Goal: Information Seeking & Learning: Learn about a topic

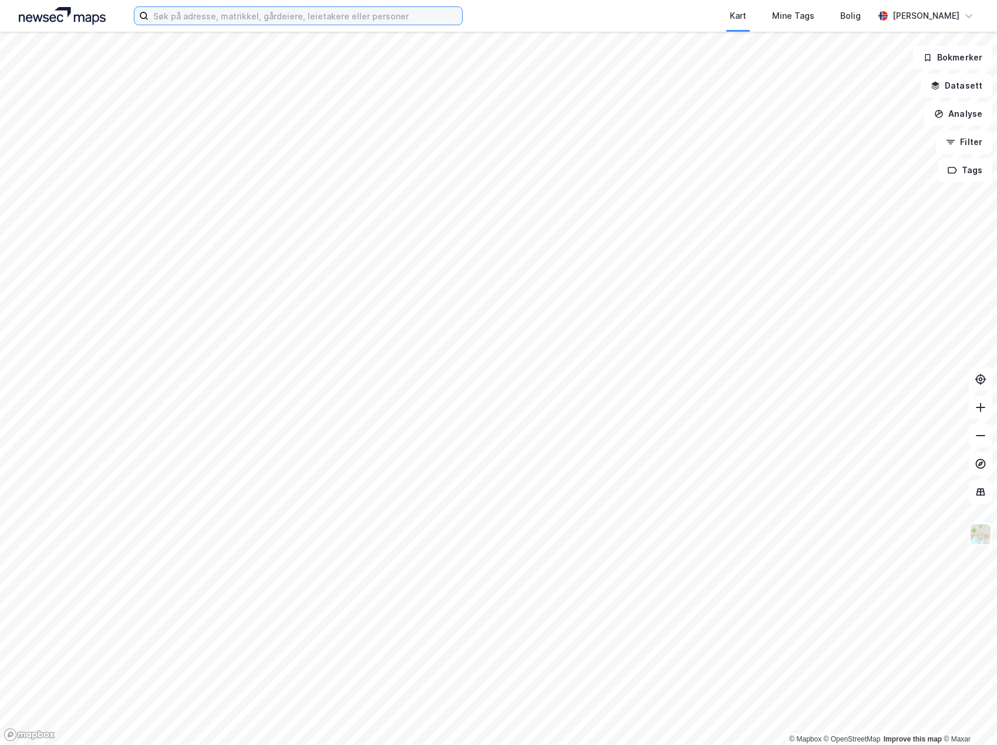
click at [191, 16] on input at bounding box center [305, 16] width 313 height 18
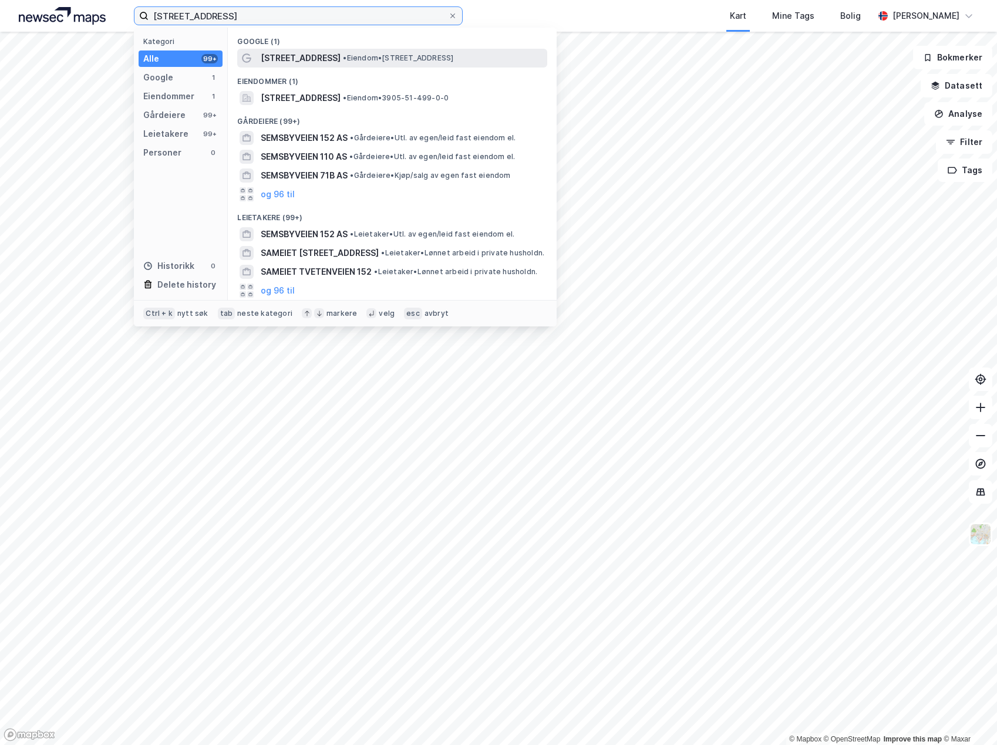
type input "[STREET_ADDRESS]"
click at [308, 58] on span "[STREET_ADDRESS]" at bounding box center [301, 58] width 80 height 14
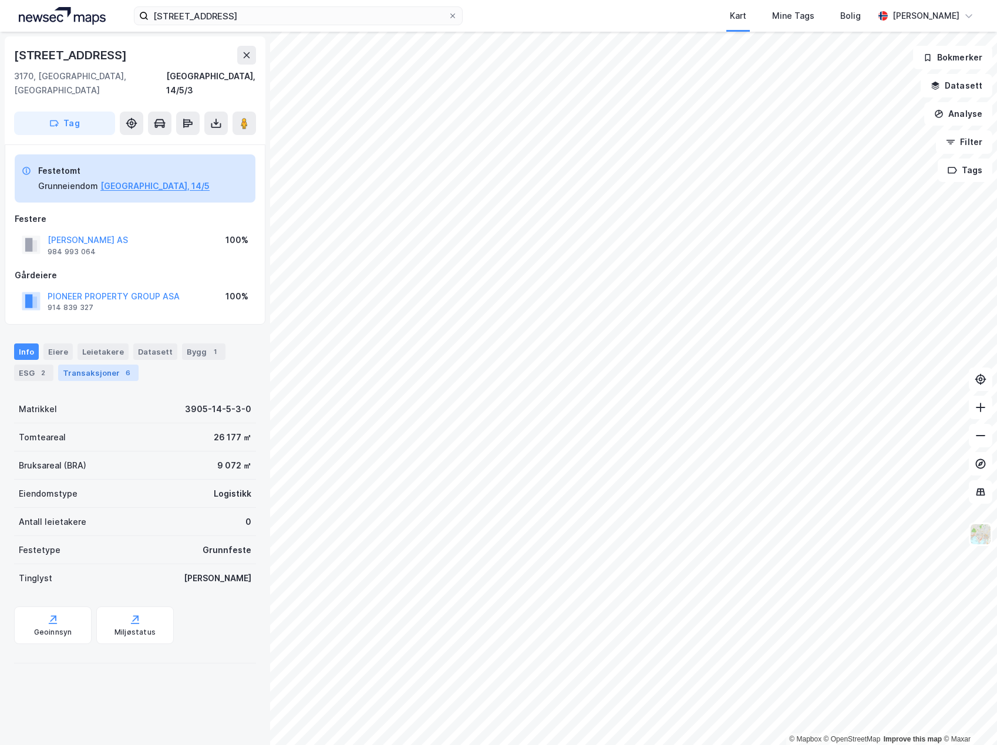
click at [96, 365] on div "Transaksjoner 6" at bounding box center [98, 373] width 80 height 16
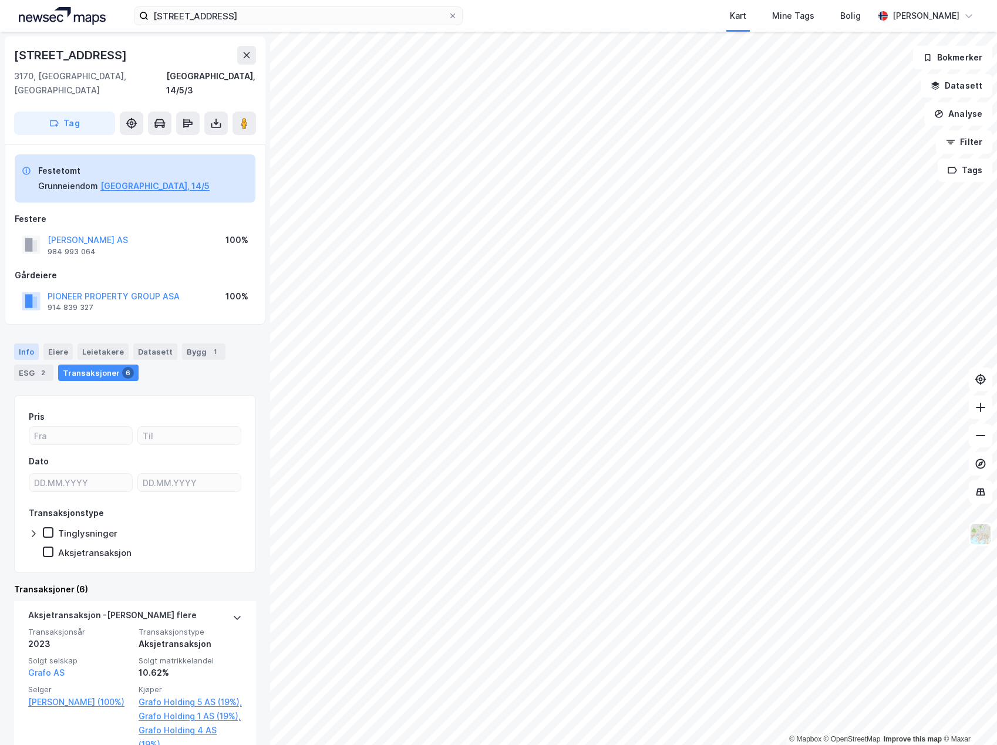
click at [29, 343] on div "Info" at bounding box center [26, 351] width 25 height 16
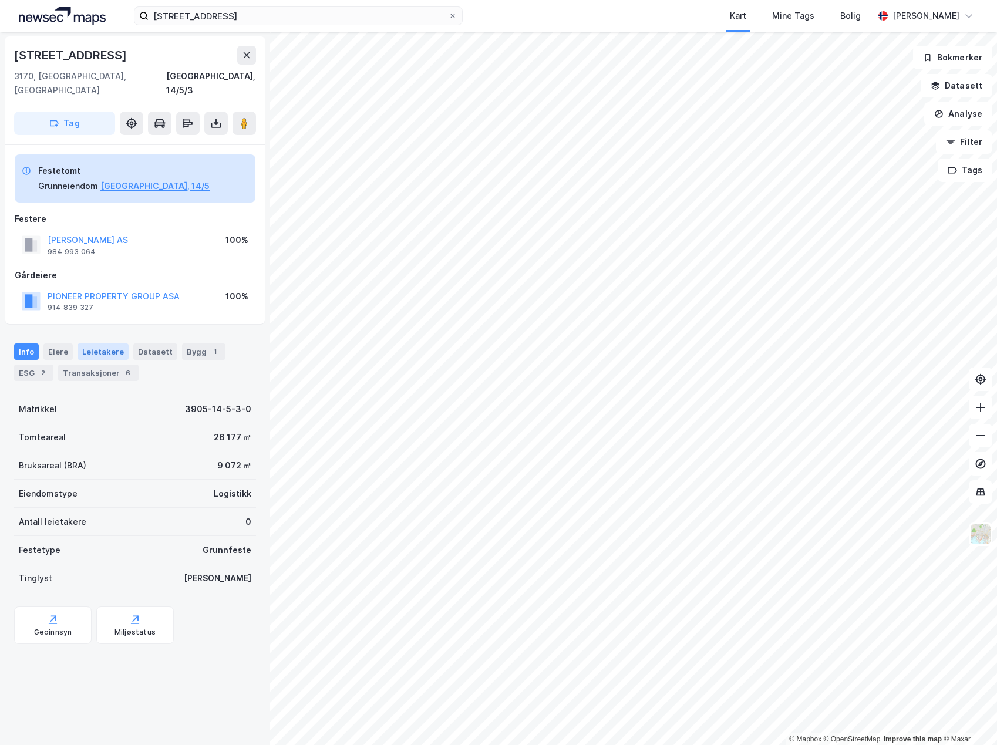
click at [92, 343] on div "Leietakere" at bounding box center [102, 351] width 51 height 16
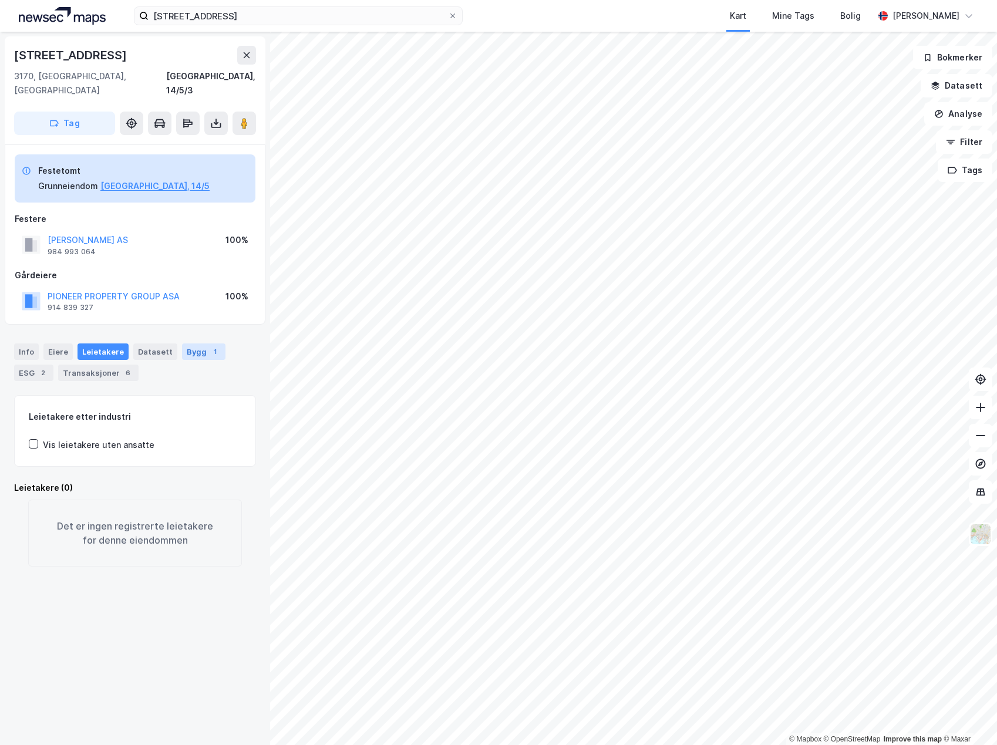
click at [193, 343] on div "Bygg 1" at bounding box center [203, 351] width 43 height 16
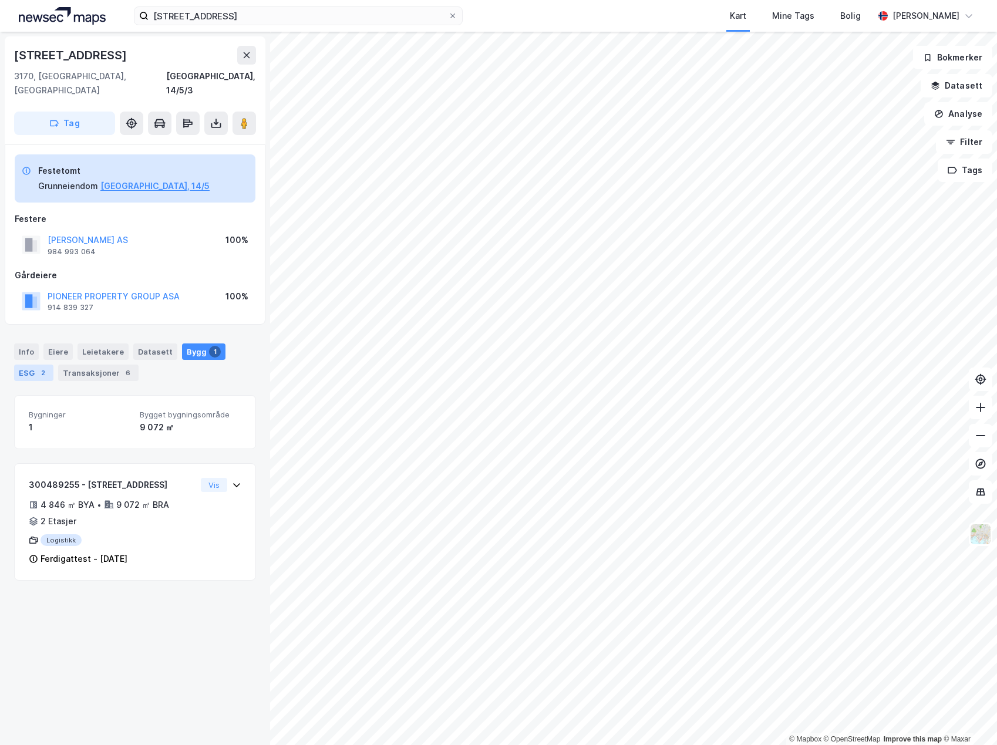
click at [39, 367] on div "2" at bounding box center [43, 373] width 12 height 12
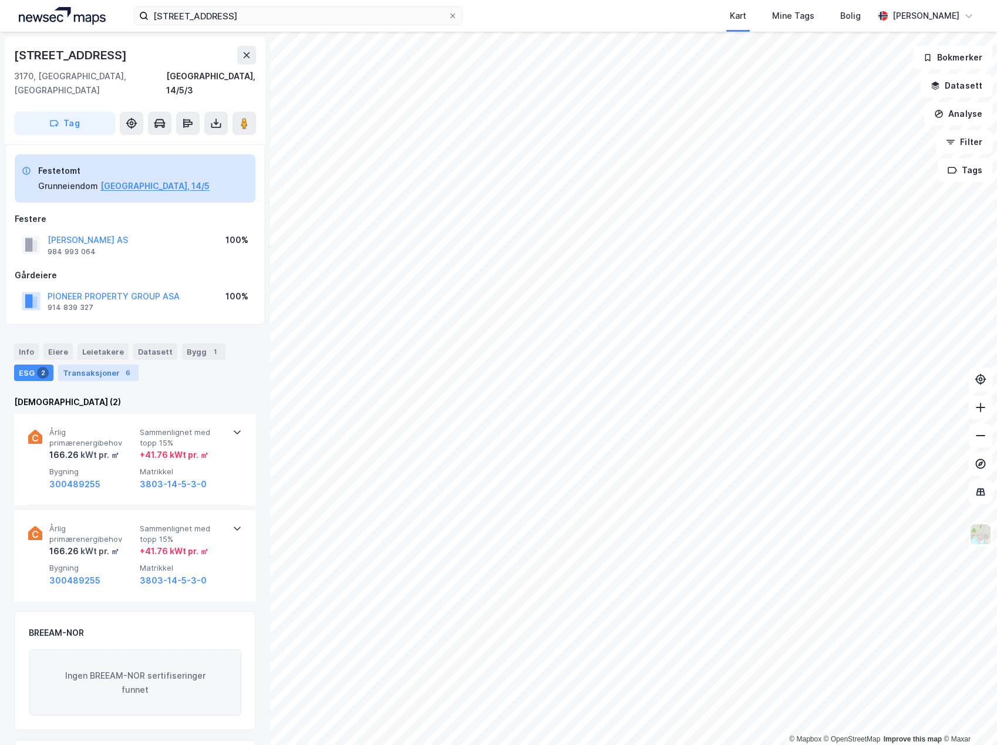
click at [103, 365] on div "Transaksjoner 6" at bounding box center [98, 373] width 80 height 16
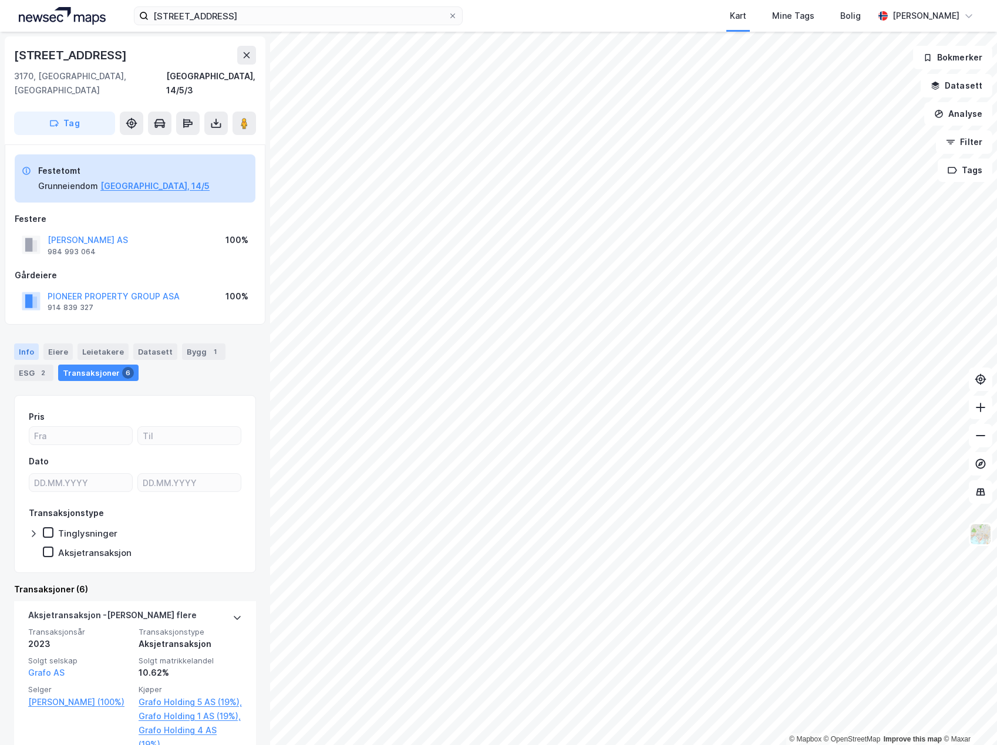
click at [19, 343] on div "Info" at bounding box center [26, 351] width 25 height 16
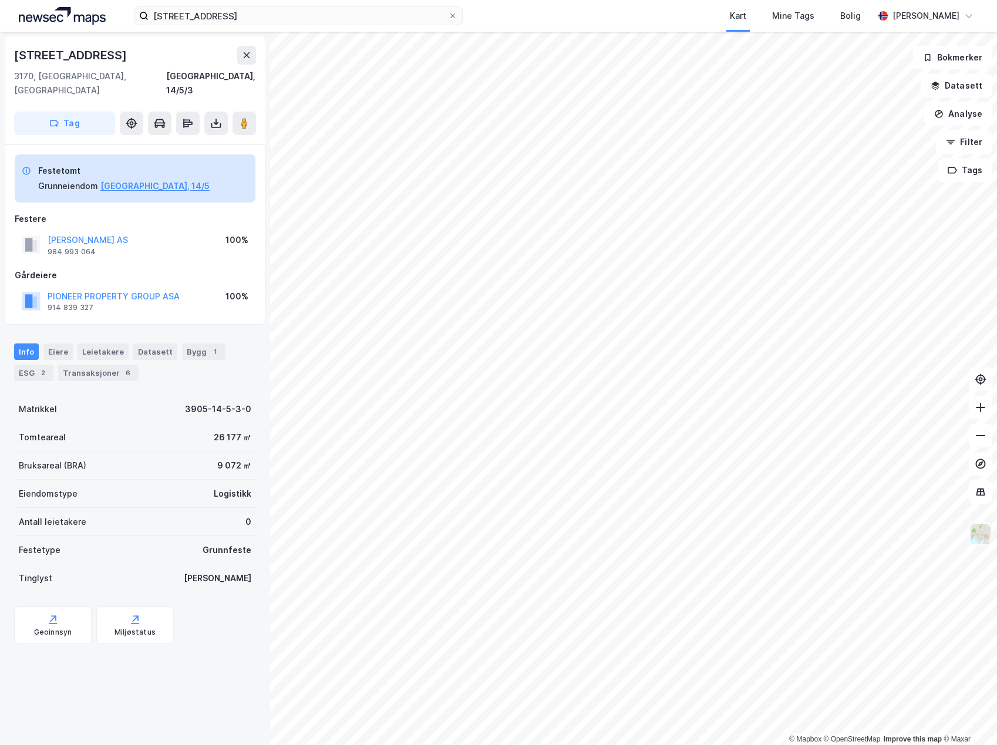
click at [982, 537] on img at bounding box center [980, 534] width 22 height 22
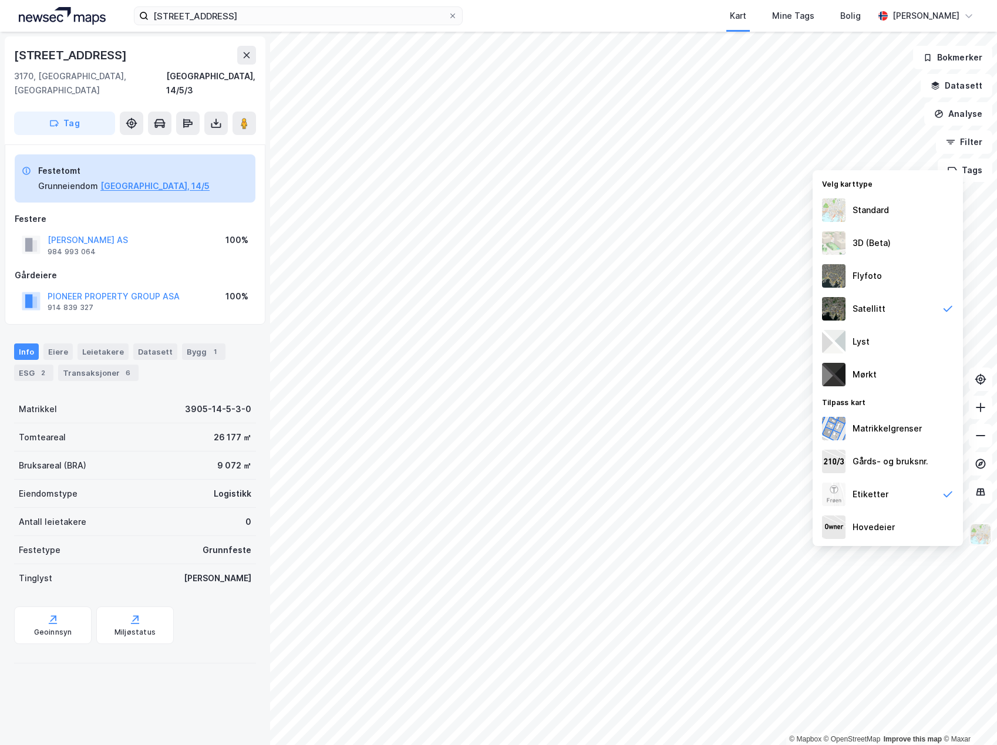
click at [986, 524] on img at bounding box center [980, 534] width 22 height 22
